Goal: Navigation & Orientation: Understand site structure

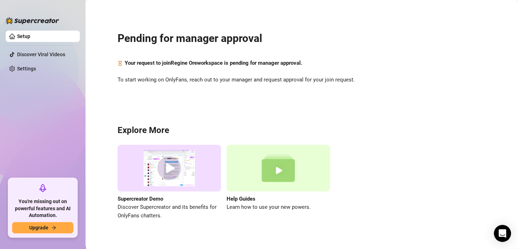
click at [28, 140] on ul "Setup Discover Viral Videos Settings" at bounding box center [43, 102] width 74 height 148
click at [70, 103] on ul "Setup Discover Viral Videos Settings" at bounding box center [43, 102] width 74 height 148
